Goal: Navigation & Orientation: Find specific page/section

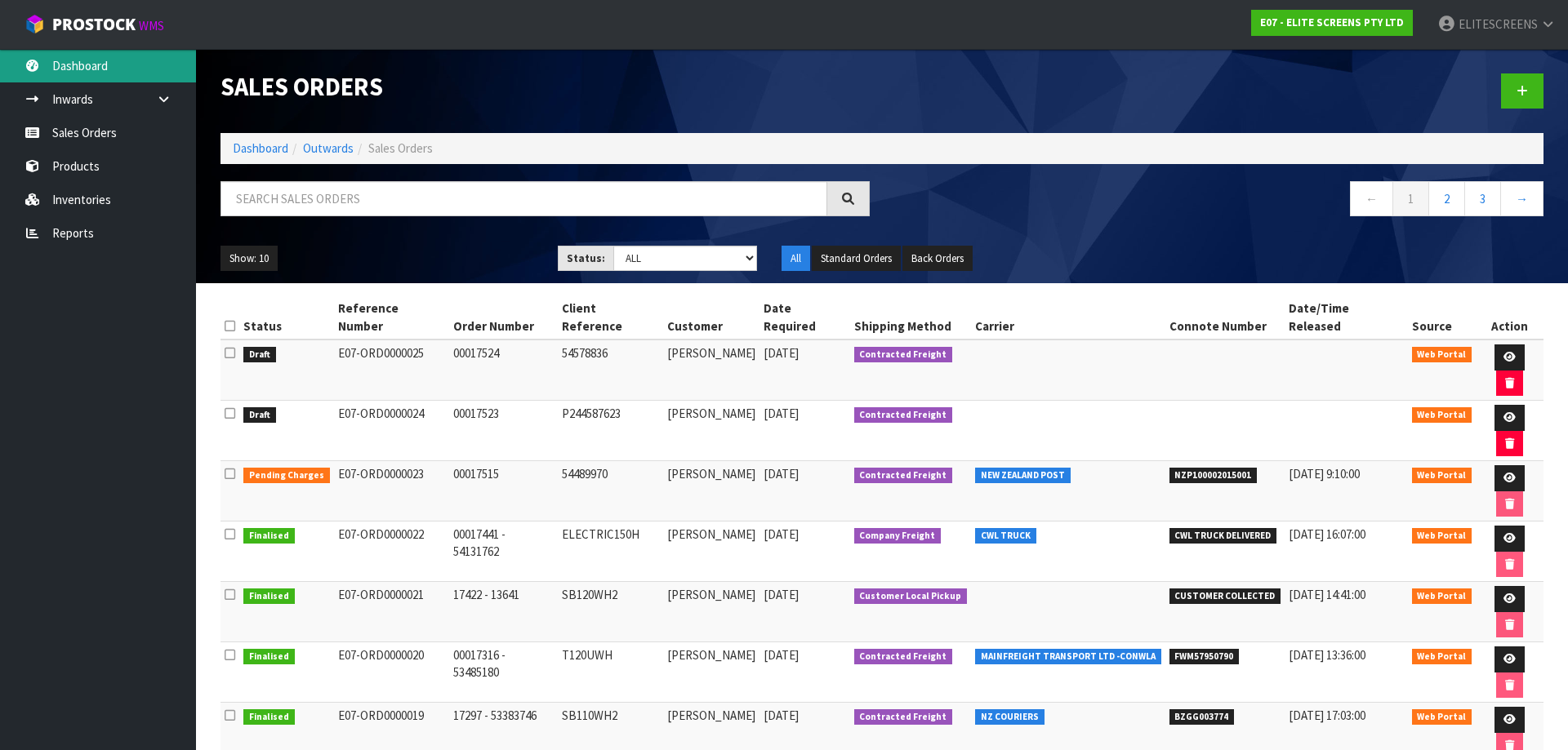
click at [59, 61] on link "Dashboard" at bounding box center [97, 65] width 196 height 34
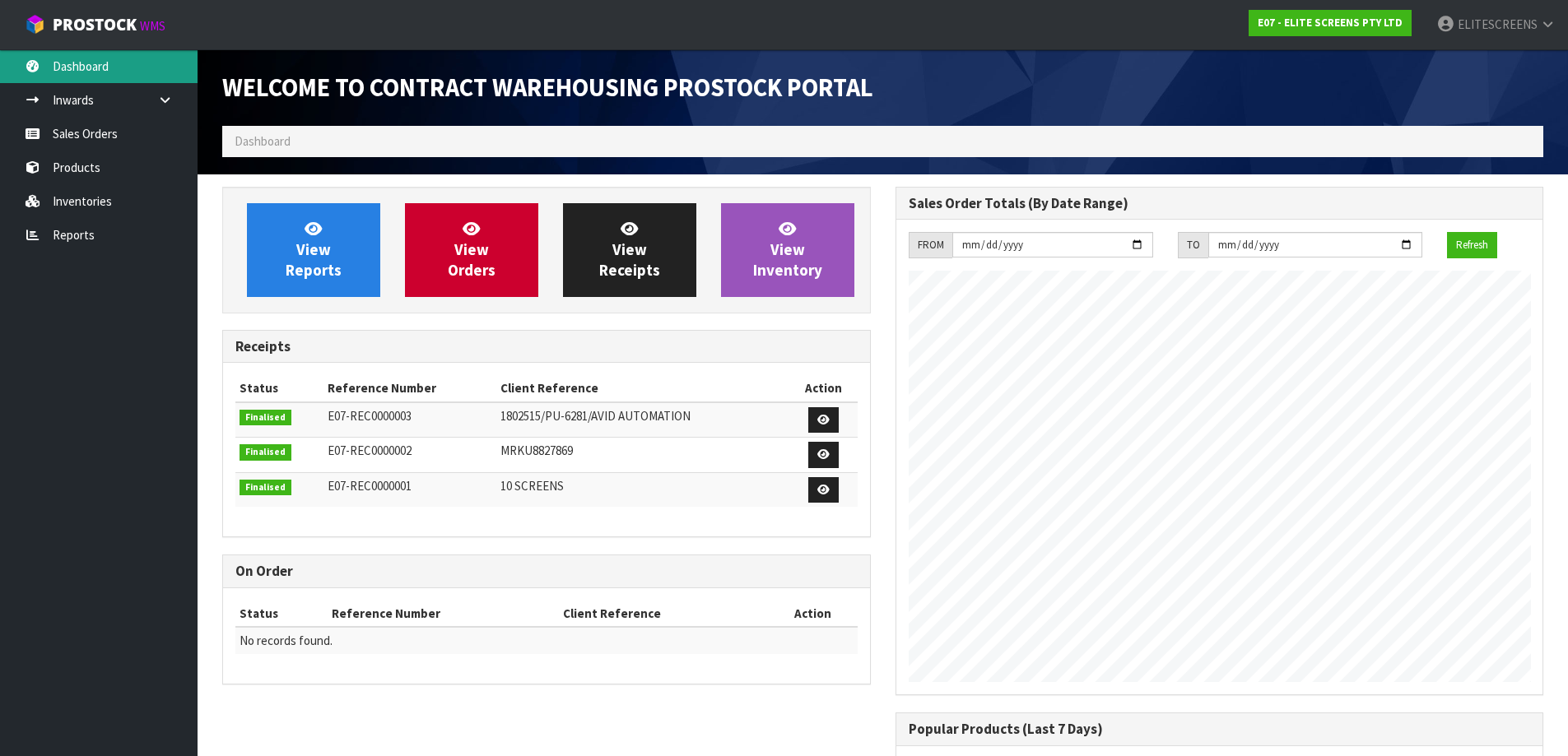
scroll to position [700, 673]
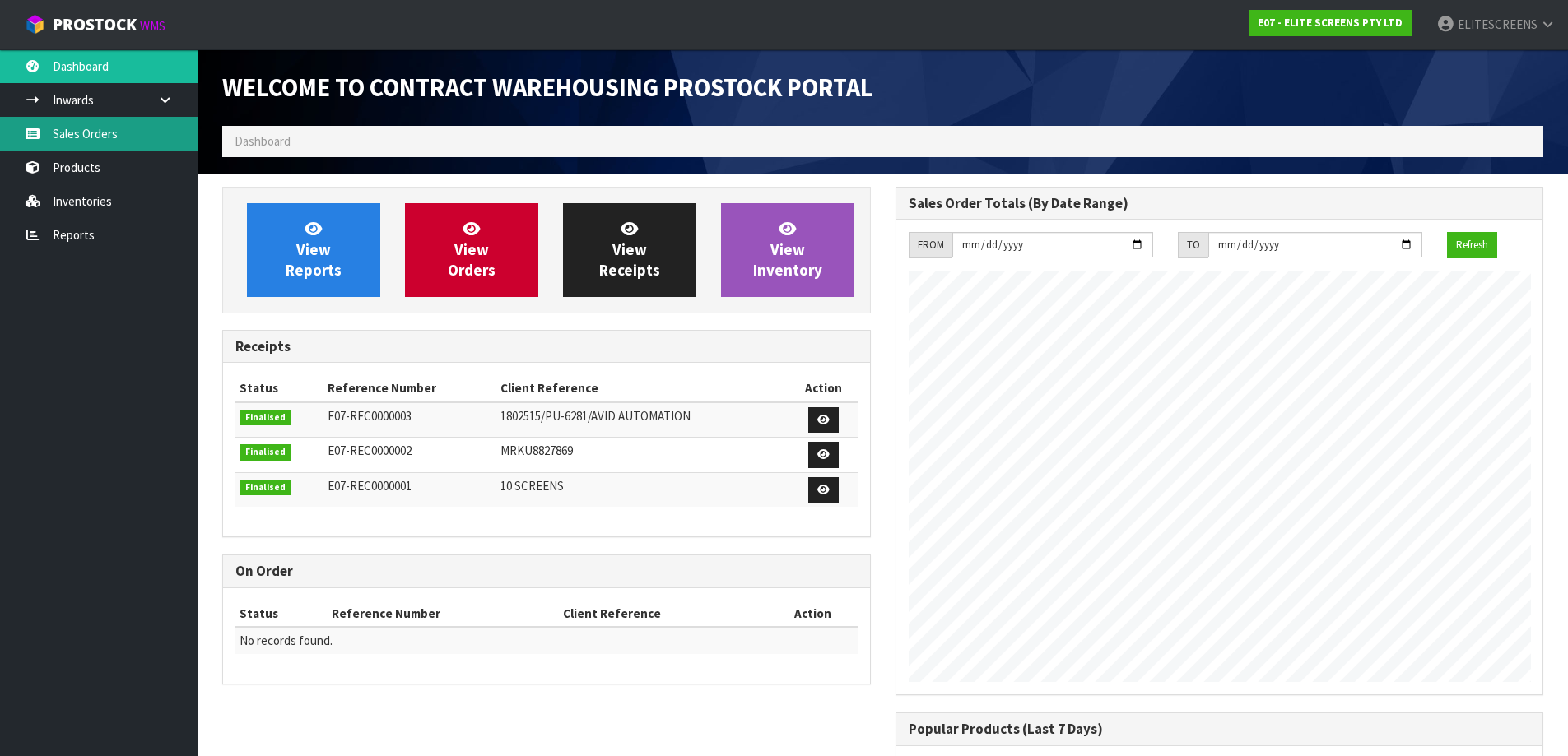
click at [85, 126] on link "Sales Orders" at bounding box center [98, 133] width 197 height 34
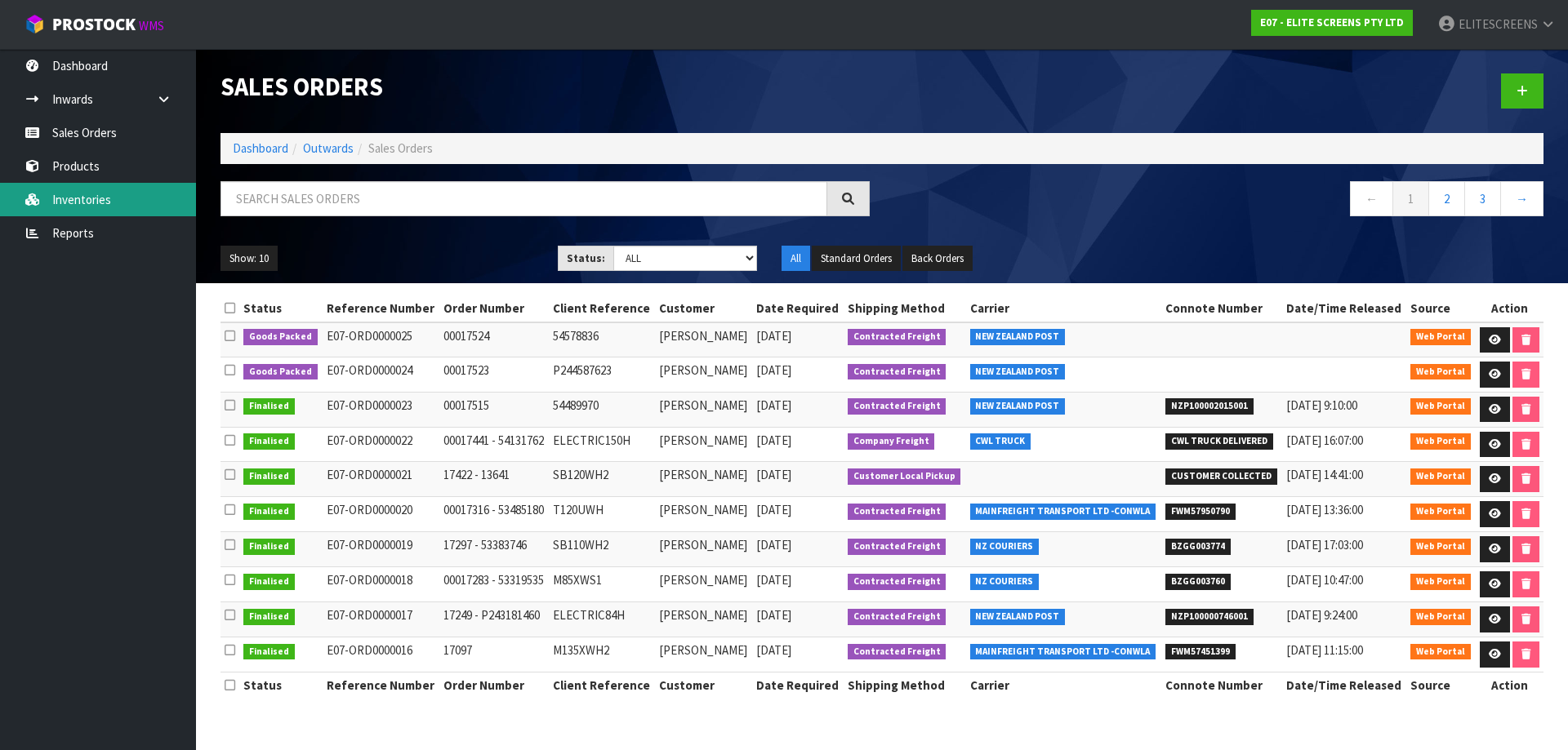
click at [75, 193] on link "Inventories" at bounding box center [97, 199] width 196 height 34
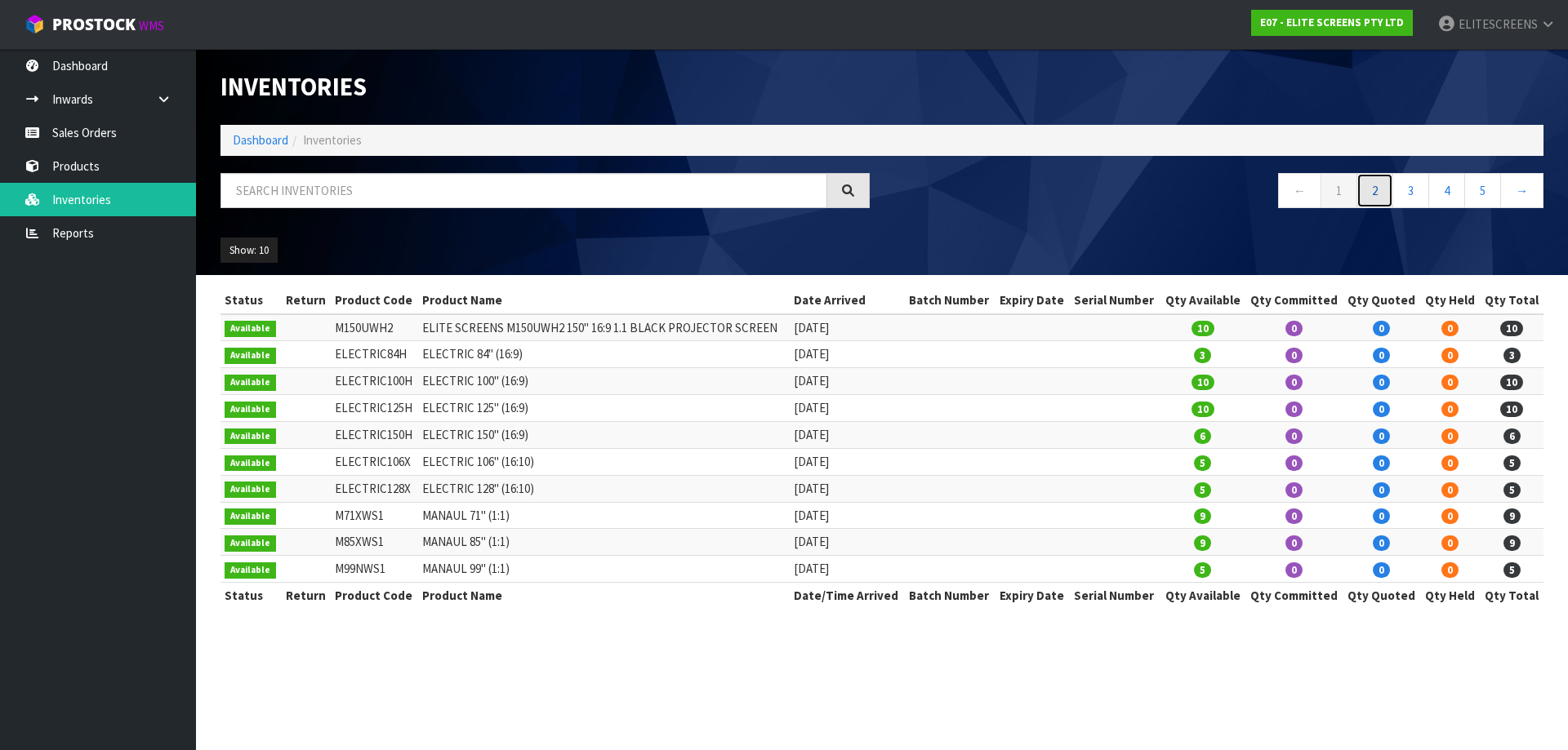
click at [1372, 191] on link "2" at bounding box center [1374, 191] width 37 height 35
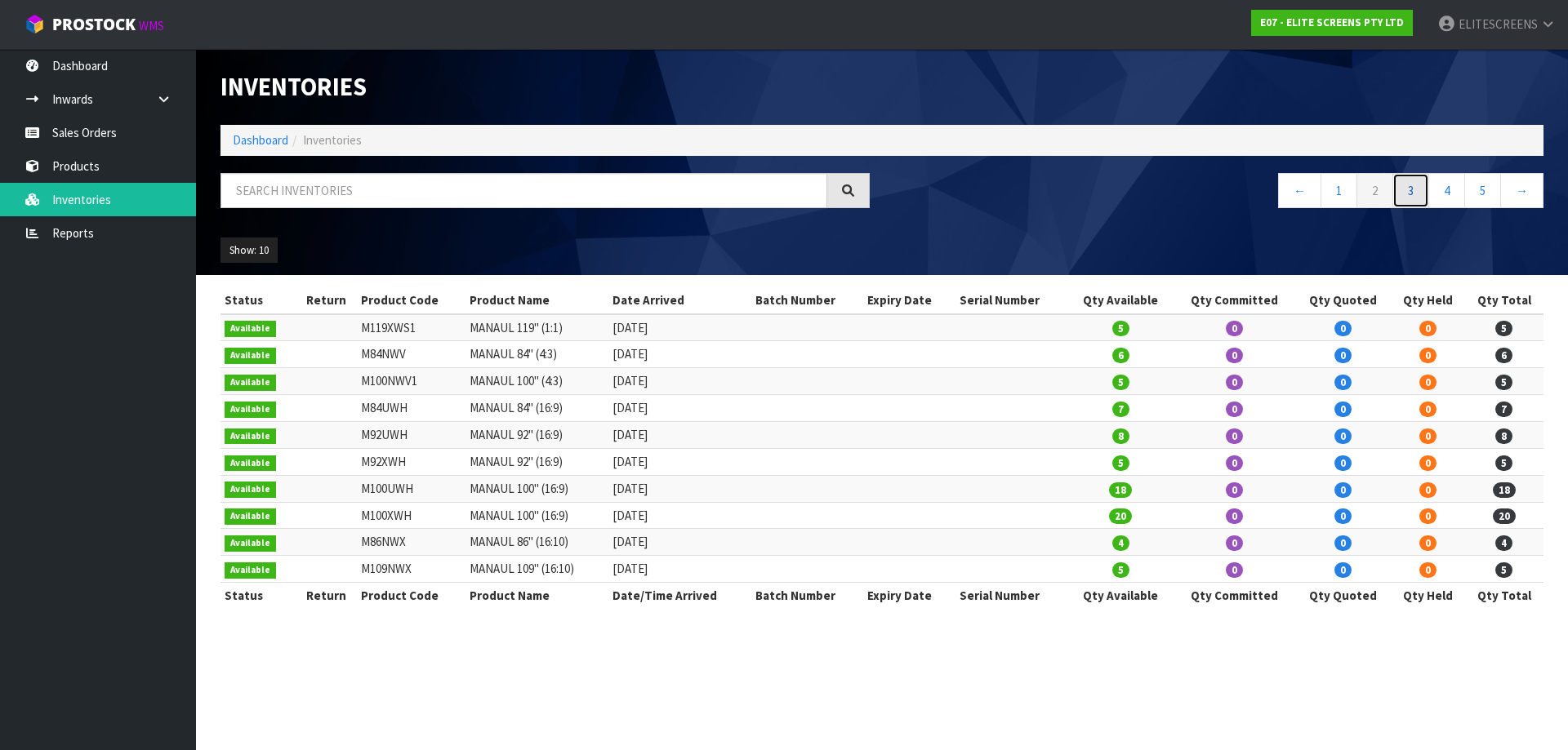
click at [1409, 192] on link "3" at bounding box center [1411, 191] width 37 height 35
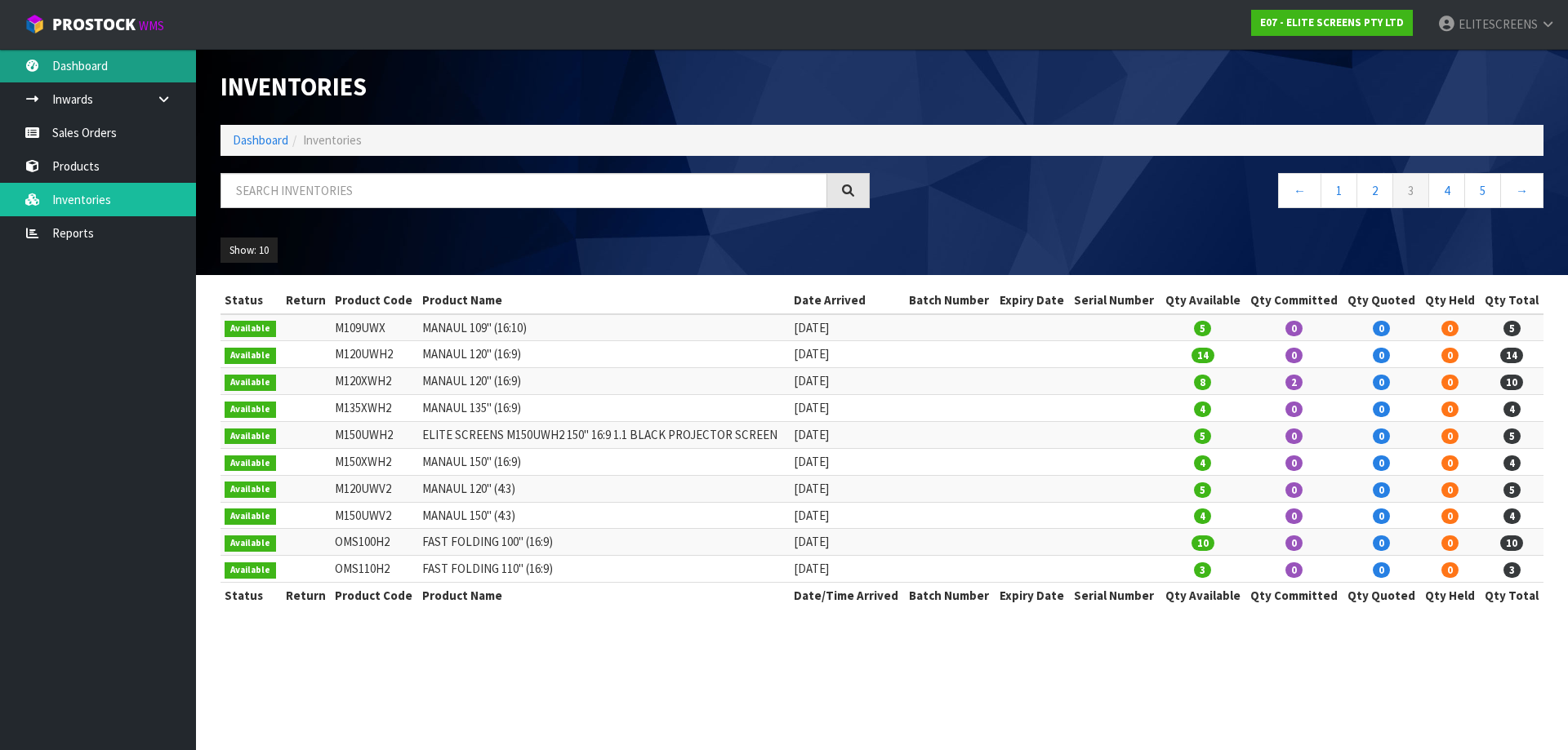
click at [78, 69] on link "Dashboard" at bounding box center [97, 65] width 196 height 34
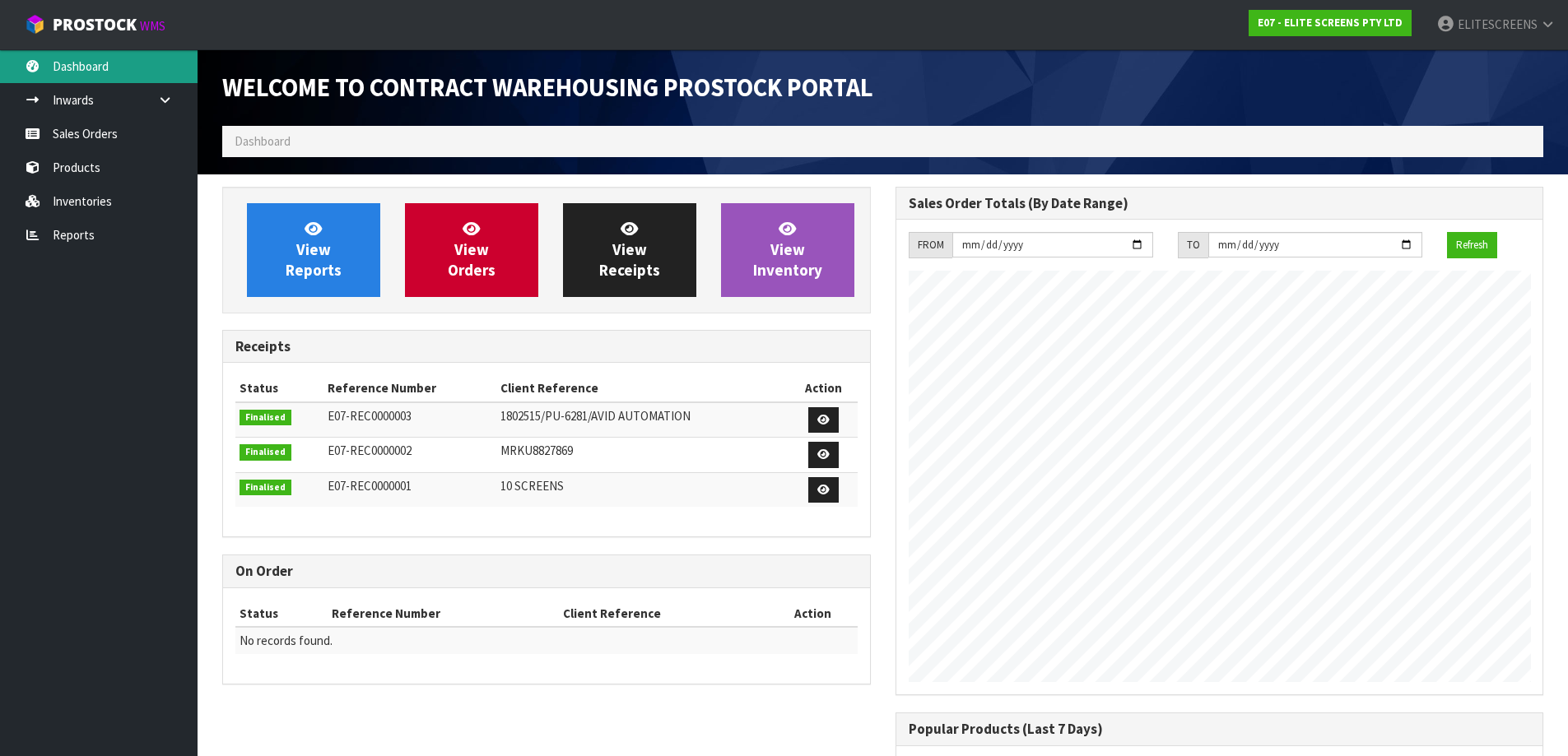
scroll to position [700, 673]
